Goal: Check status: Check status

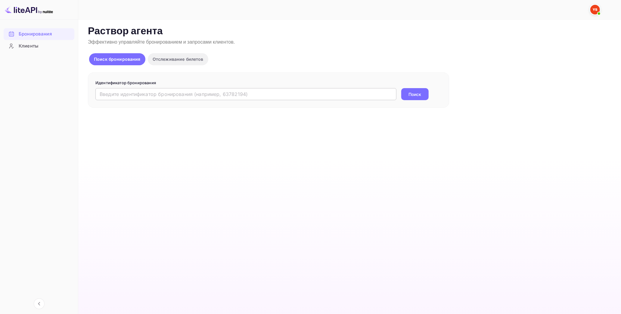
click at [144, 96] on input "text" at bounding box center [245, 94] width 301 height 12
paste input "9833040"
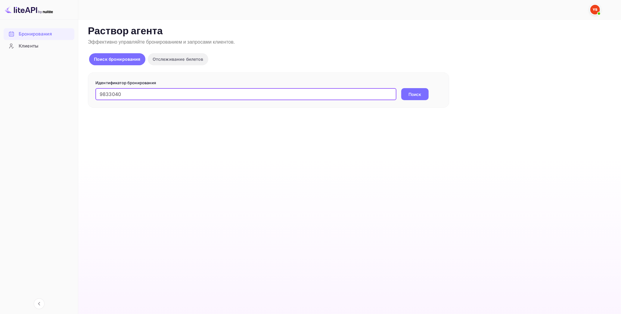
type input "9833040"
click at [422, 95] on ya-tr-span "Поиск" at bounding box center [415, 94] width 13 height 6
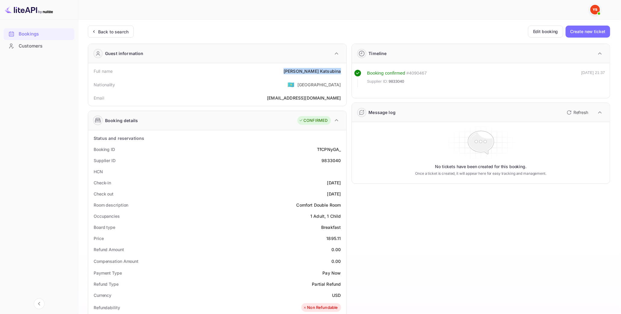
drag, startPoint x: 302, startPoint y: 70, endPoint x: 345, endPoint y: 70, distance: 42.8
click at [345, 70] on div "Full name [PERSON_NAME] Nationality 🇰🇿 [DEMOGRAPHIC_DATA] Email [EMAIL_ADDRESS]…" at bounding box center [217, 84] width 258 height 43
copy div "[PERSON_NAME]"
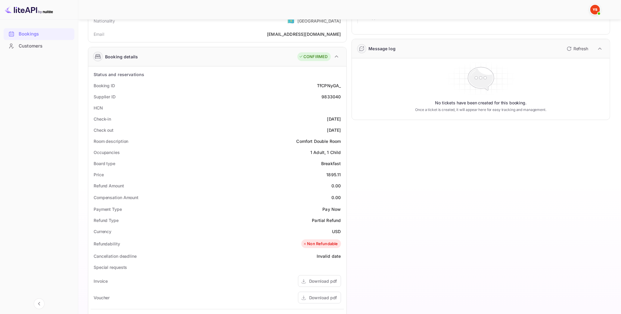
scroll to position [100, 0]
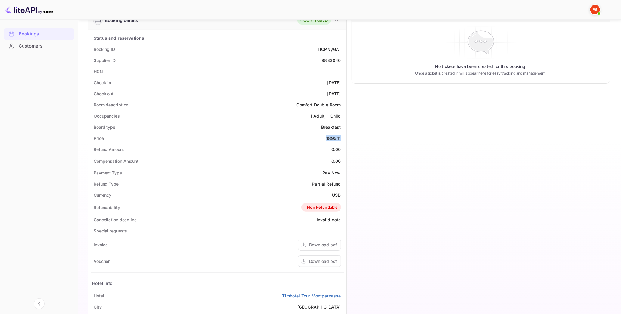
drag, startPoint x: 326, startPoint y: 136, endPoint x: 343, endPoint y: 137, distance: 17.8
click at [343, 137] on div "Price 1895.11" at bounding box center [218, 138] width 254 height 11
copy div "1895.11"
drag, startPoint x: 331, startPoint y: 195, endPoint x: 344, endPoint y: 196, distance: 12.4
click at [344, 196] on div "Currency USD" at bounding box center [218, 195] width 254 height 11
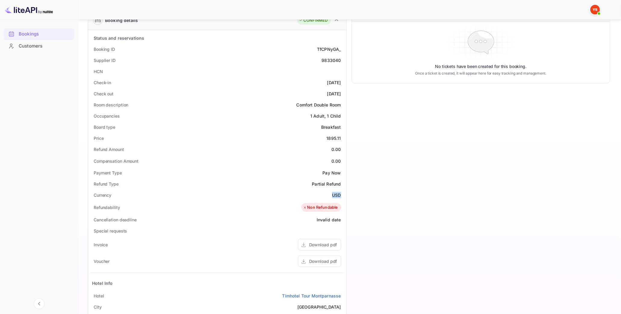
copy ya-tr-span "USD"
